Goal: Check status

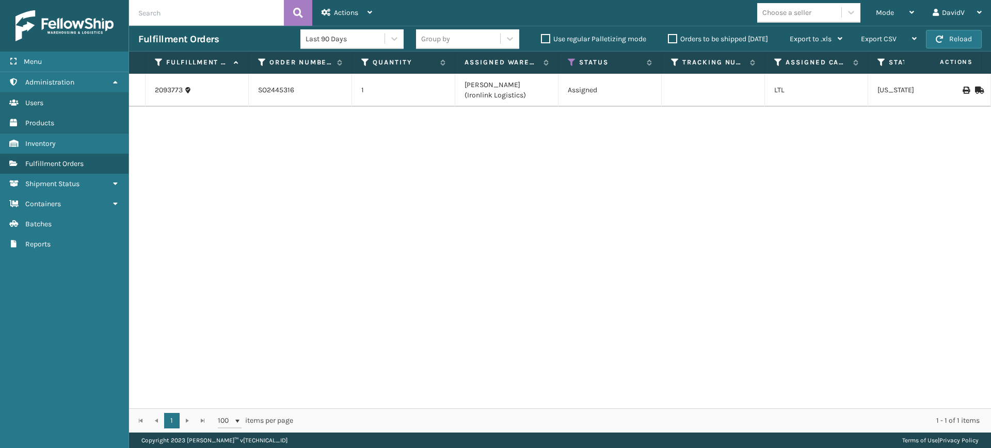
click at [671, 38] on label "Orders to be shipped [DATE]" at bounding box center [718, 39] width 100 height 9
click at [668, 38] on input "Orders to be shipped [DATE]" at bounding box center [668, 36] width 1 height 7
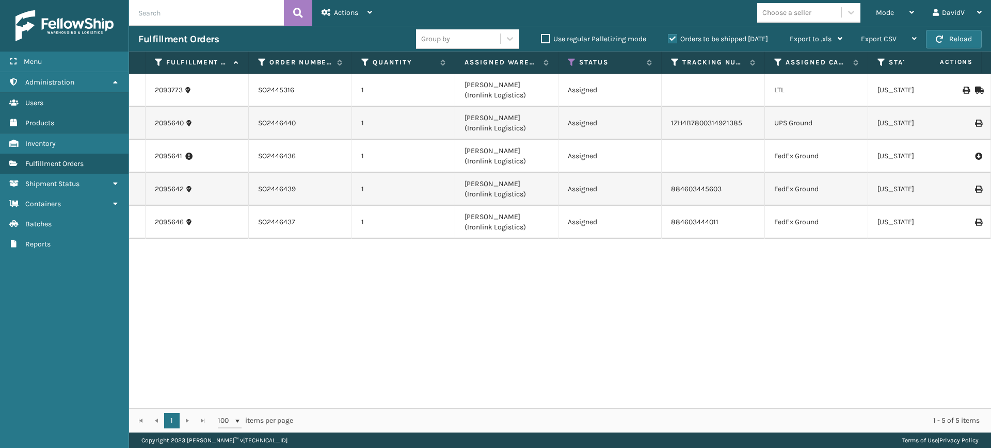
click at [671, 38] on label "Orders to be shipped [DATE]" at bounding box center [718, 39] width 100 height 9
click at [668, 38] on input "Orders to be shipped [DATE]" at bounding box center [668, 36] width 1 height 7
click at [671, 38] on label "Orders to be shipped [DATE]" at bounding box center [718, 39] width 100 height 9
click at [668, 38] on input "Orders to be shipped [DATE]" at bounding box center [668, 36] width 1 height 7
click at [671, 37] on label "Orders to be shipped [DATE]" at bounding box center [718, 39] width 100 height 9
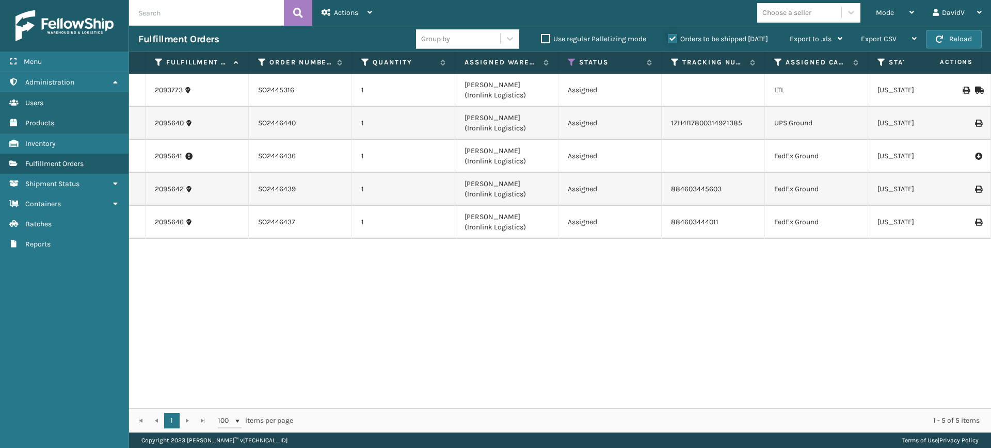
click at [668, 37] on input "Orders to be shipped [DATE]" at bounding box center [668, 36] width 1 height 7
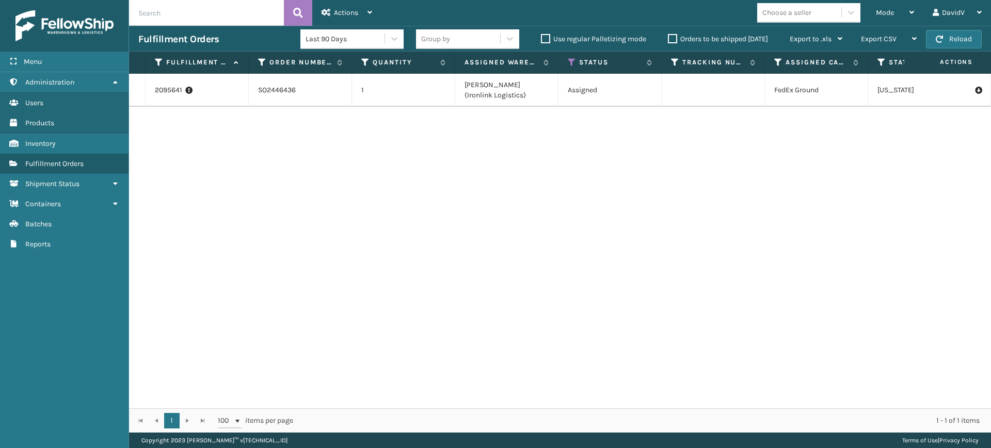
click at [671, 37] on label "Orders to be shipped [DATE]" at bounding box center [718, 39] width 100 height 9
click at [668, 37] on input "Orders to be shipped [DATE]" at bounding box center [668, 36] width 1 height 7
click at [671, 37] on label "Orders to be shipped [DATE]" at bounding box center [718, 39] width 100 height 9
click at [668, 37] on input "Orders to be shipped [DATE]" at bounding box center [668, 36] width 1 height 7
click at [671, 37] on label "Orders to be shipped [DATE]" at bounding box center [718, 39] width 100 height 9
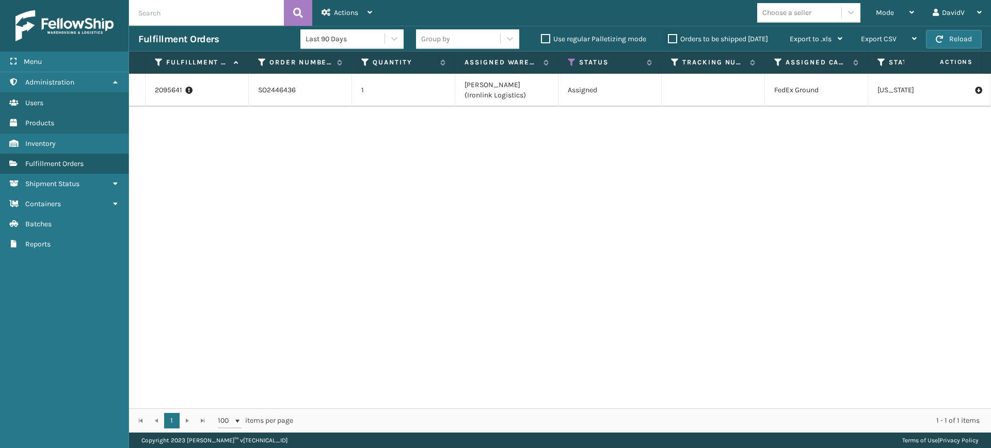
click at [668, 37] on input "Orders to be shipped [DATE]" at bounding box center [668, 36] width 1 height 7
click at [671, 37] on label "Orders to be shipped [DATE]" at bounding box center [718, 39] width 100 height 9
click at [668, 37] on input "Orders to be shipped [DATE]" at bounding box center [668, 36] width 1 height 7
click at [671, 37] on label "Orders to be shipped [DATE]" at bounding box center [718, 39] width 100 height 9
click at [668, 37] on input "Orders to be shipped [DATE]" at bounding box center [668, 36] width 1 height 7
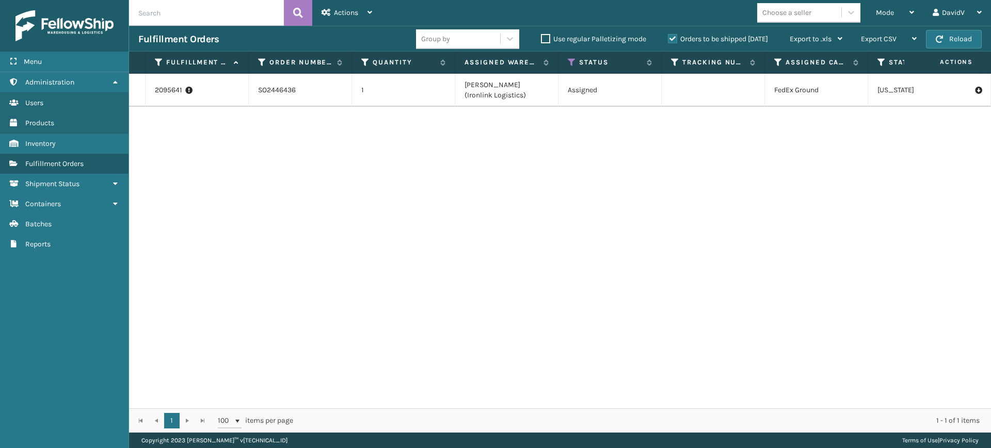
click at [671, 37] on label "Orders to be shipped [DATE]" at bounding box center [718, 39] width 100 height 9
click at [668, 37] on input "Orders to be shipped [DATE]" at bounding box center [668, 36] width 1 height 7
